Goal: Navigation & Orientation: Find specific page/section

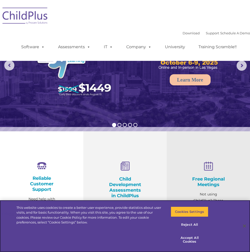
select select "MEDIUM"
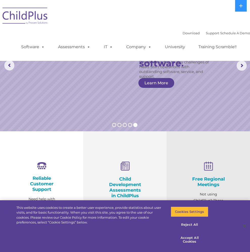
drag, startPoint x: 4, startPoint y: 34, endPoint x: 28, endPoint y: 33, distance: 24.5
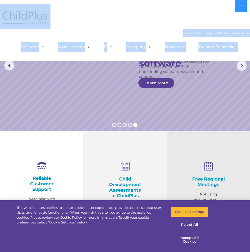
click at [137, 25] on div "Download Support | Schedule A Demo  MENU MENU Software ChildPlus: The original…" at bounding box center [125, 30] width 250 height 53
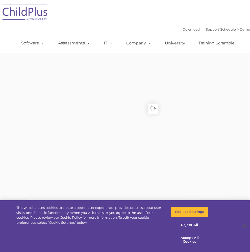
type input ""
